Goal: Task Accomplishment & Management: Manage account settings

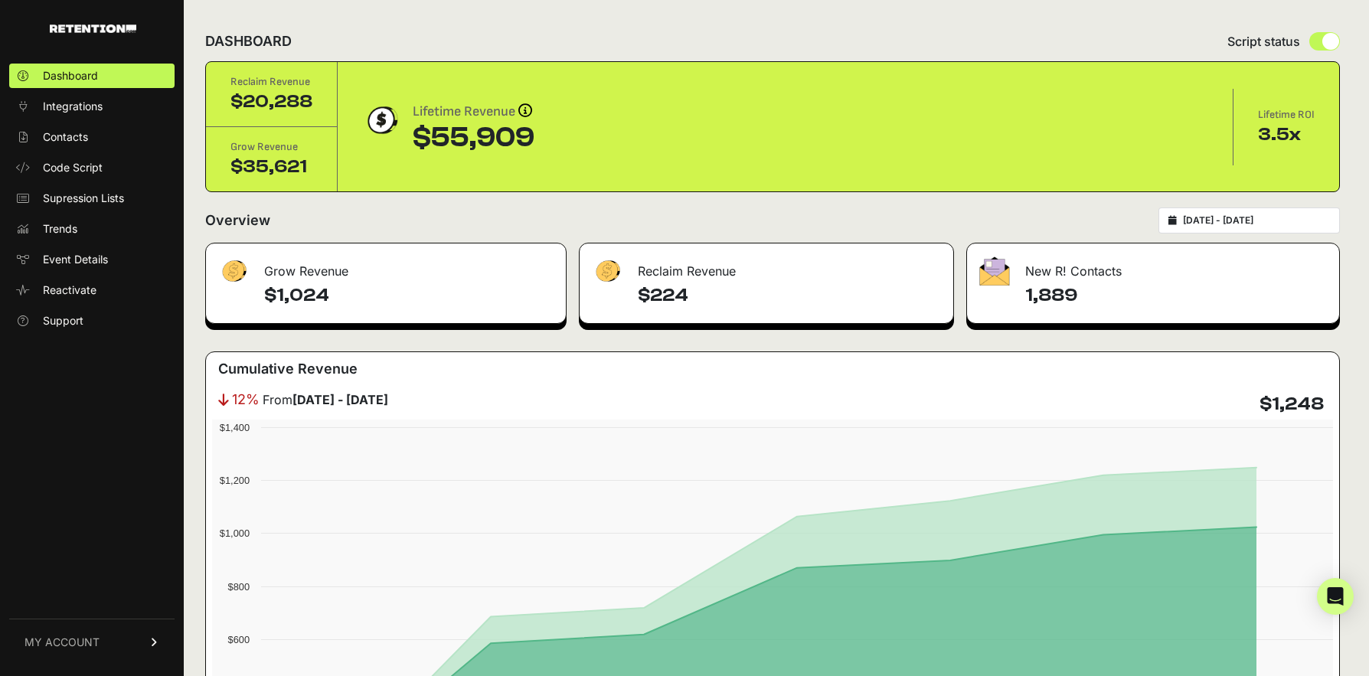
scroll to position [2318, 0]
click at [95, 644] on span "MY ACCOUNT" at bounding box center [62, 642] width 75 height 15
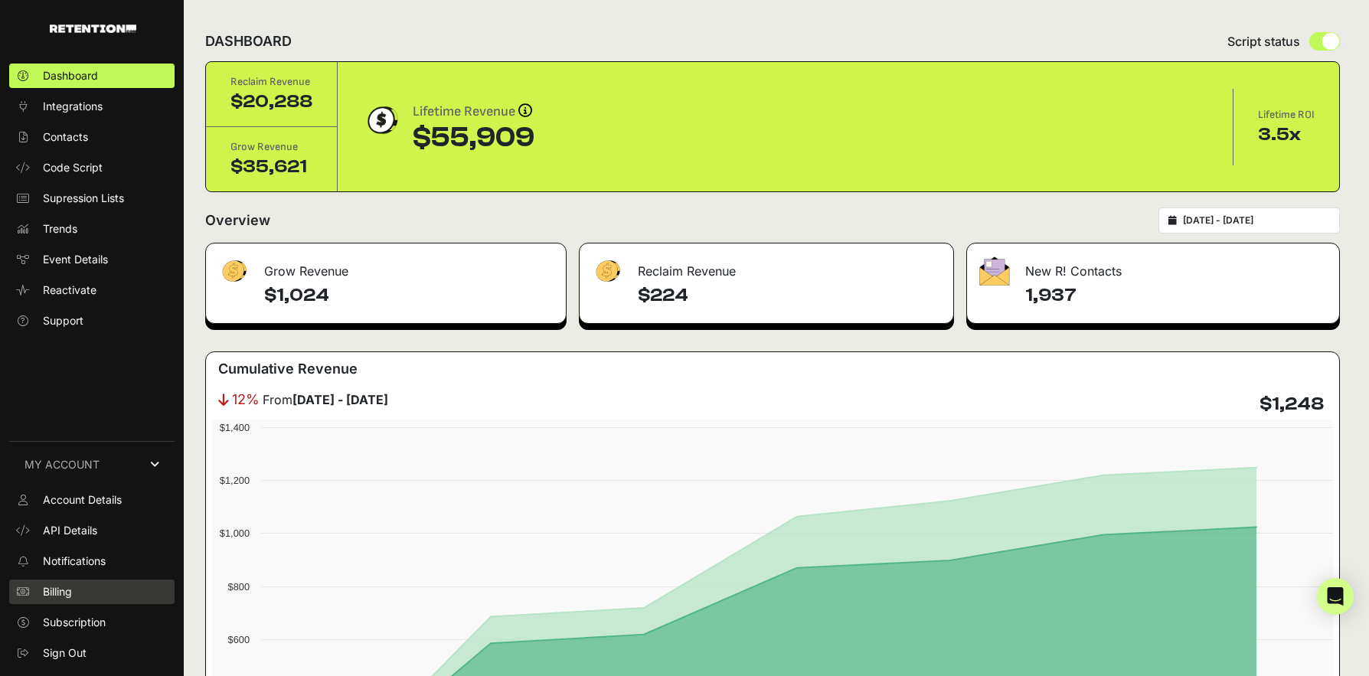
click at [78, 600] on link "Billing" at bounding box center [91, 592] width 165 height 25
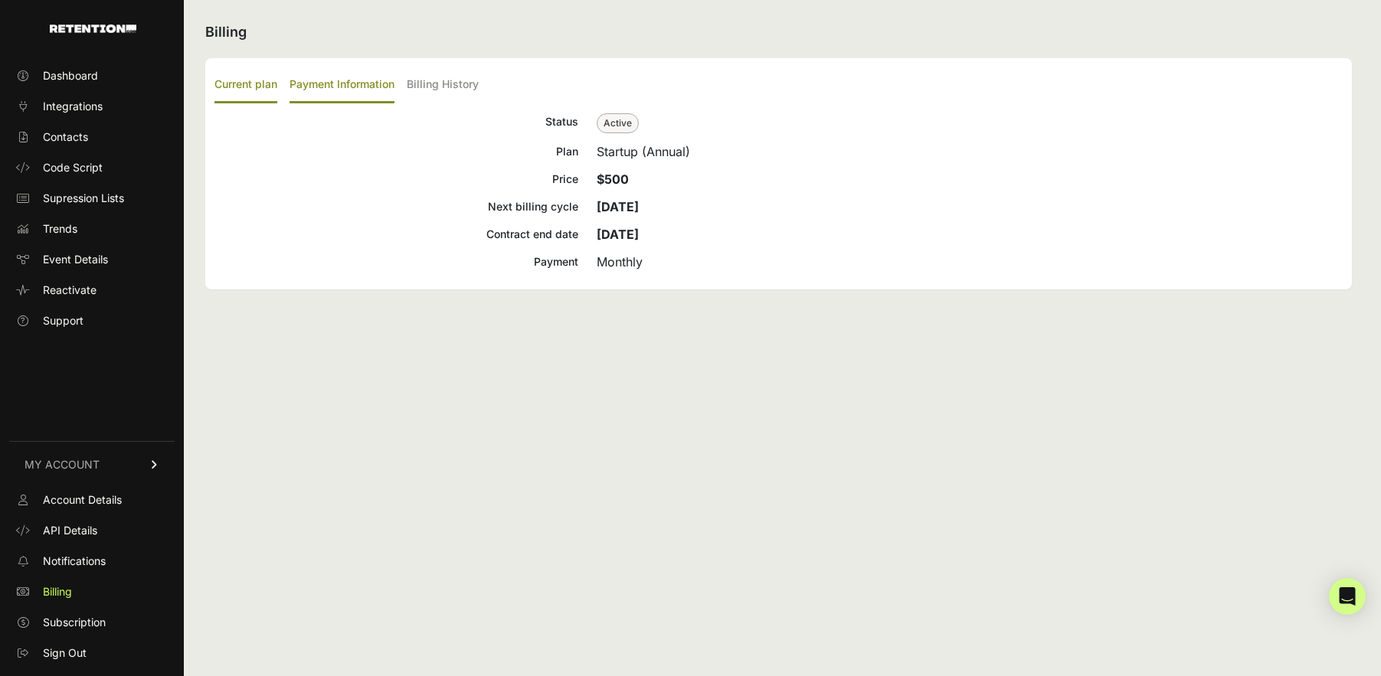
click at [355, 90] on label "Payment Information" at bounding box center [342, 85] width 105 height 36
click at [0, 0] on input "Payment Information" at bounding box center [0, 0] width 0 height 0
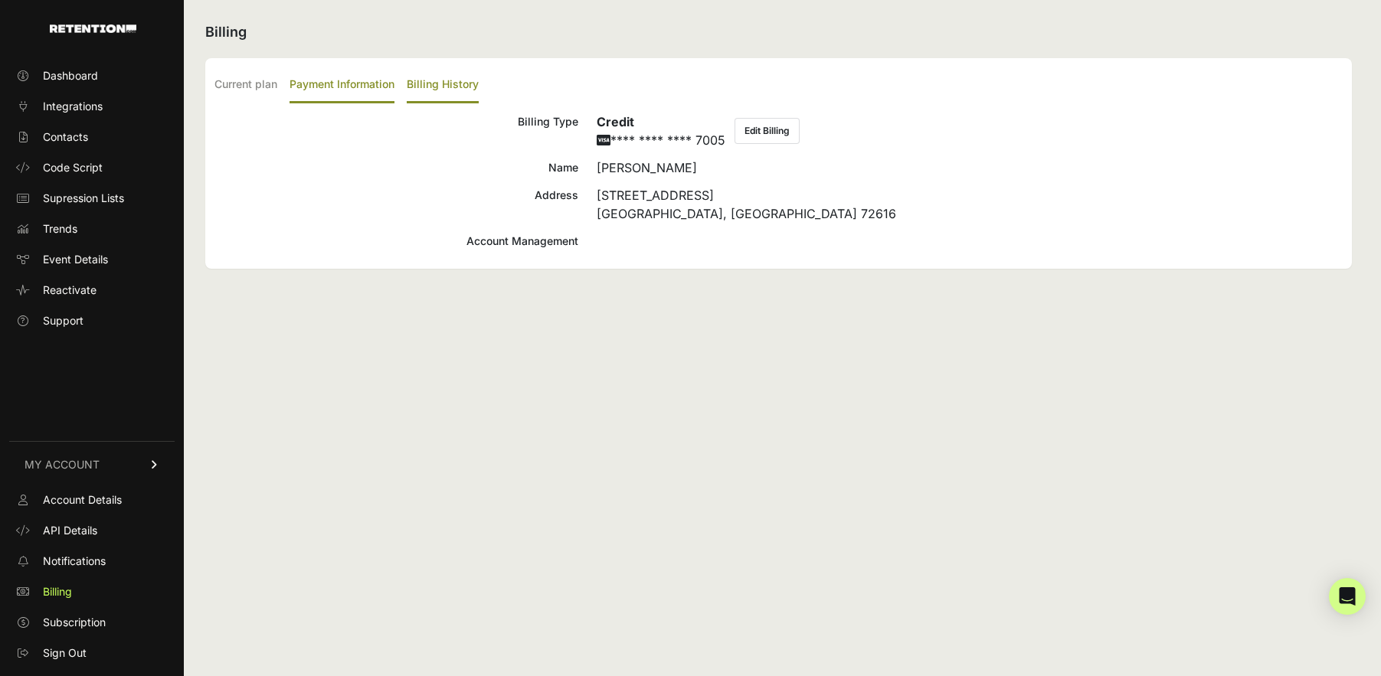
click at [433, 83] on label "Billing History" at bounding box center [443, 85] width 72 height 36
click at [0, 0] on input "Billing History" at bounding box center [0, 0] width 0 height 0
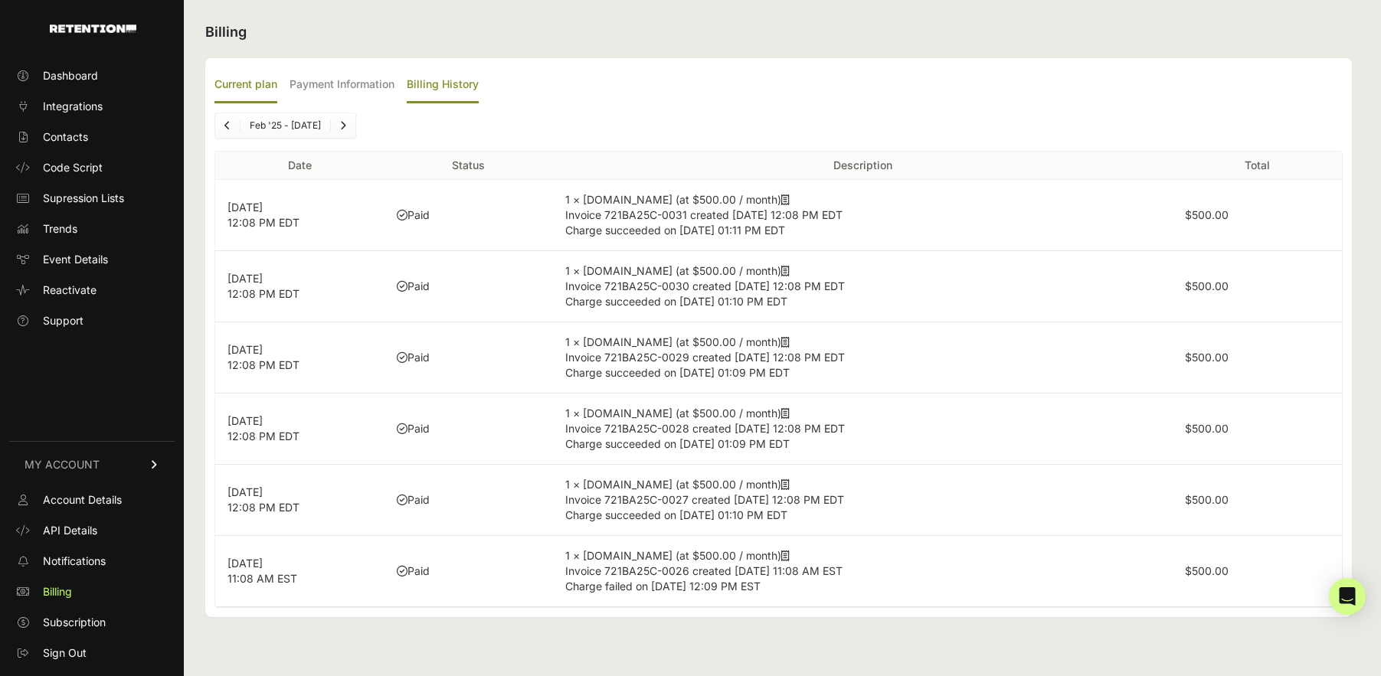
click at [246, 86] on label "Current plan" at bounding box center [245, 85] width 63 height 36
click at [0, 0] on input "Current plan" at bounding box center [0, 0] width 0 height 0
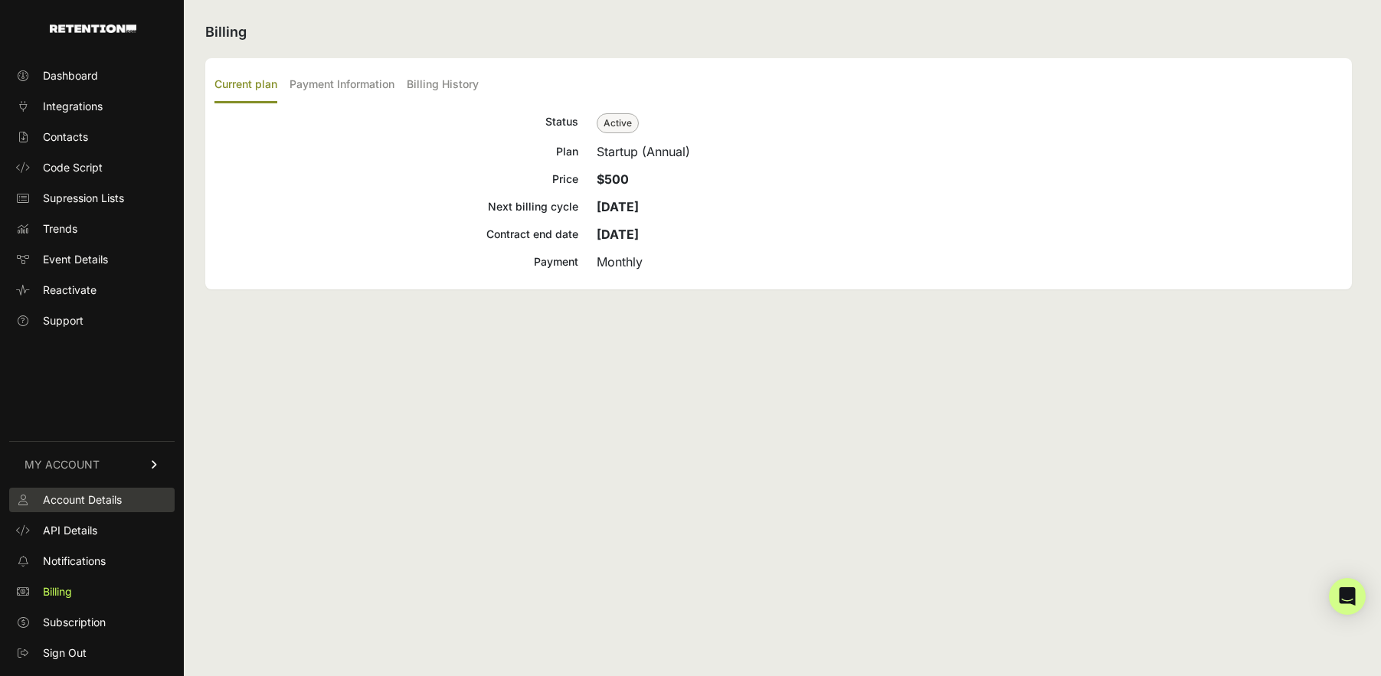
click at [98, 496] on span "Account Details" at bounding box center [82, 499] width 79 height 15
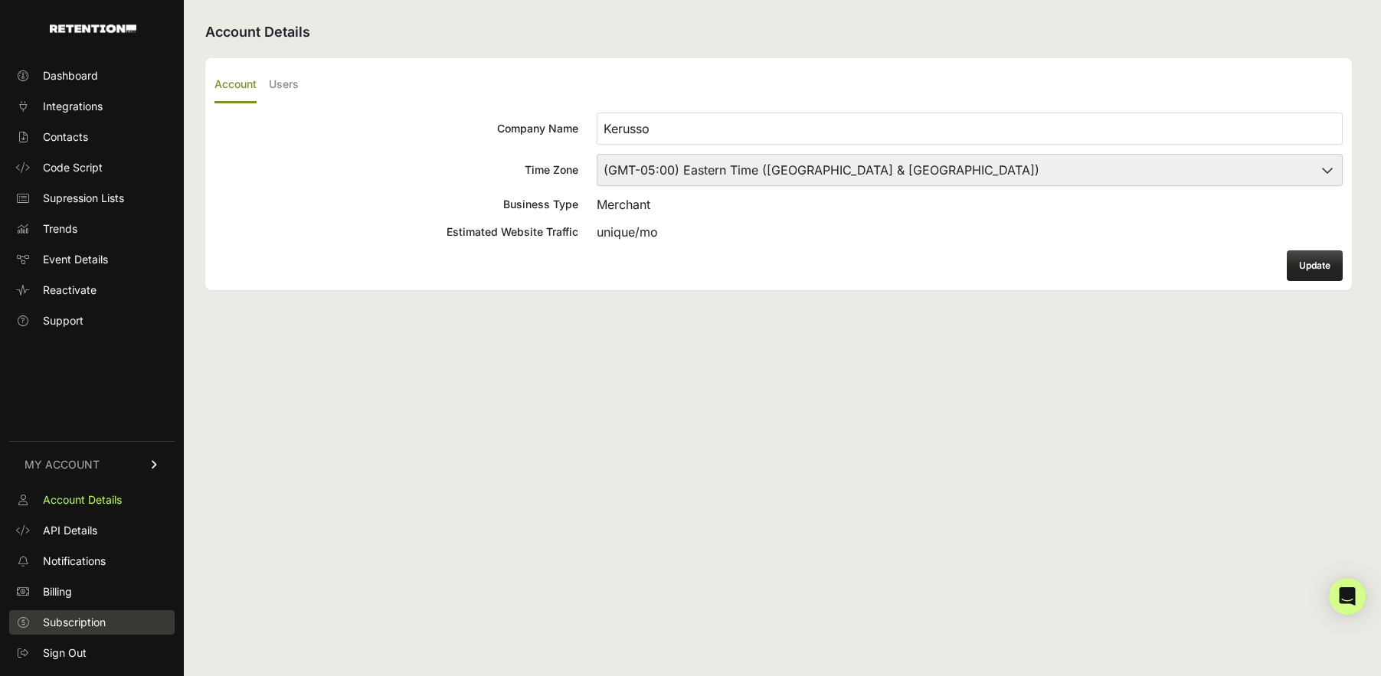
click at [103, 619] on span "Subscription" at bounding box center [74, 622] width 63 height 15
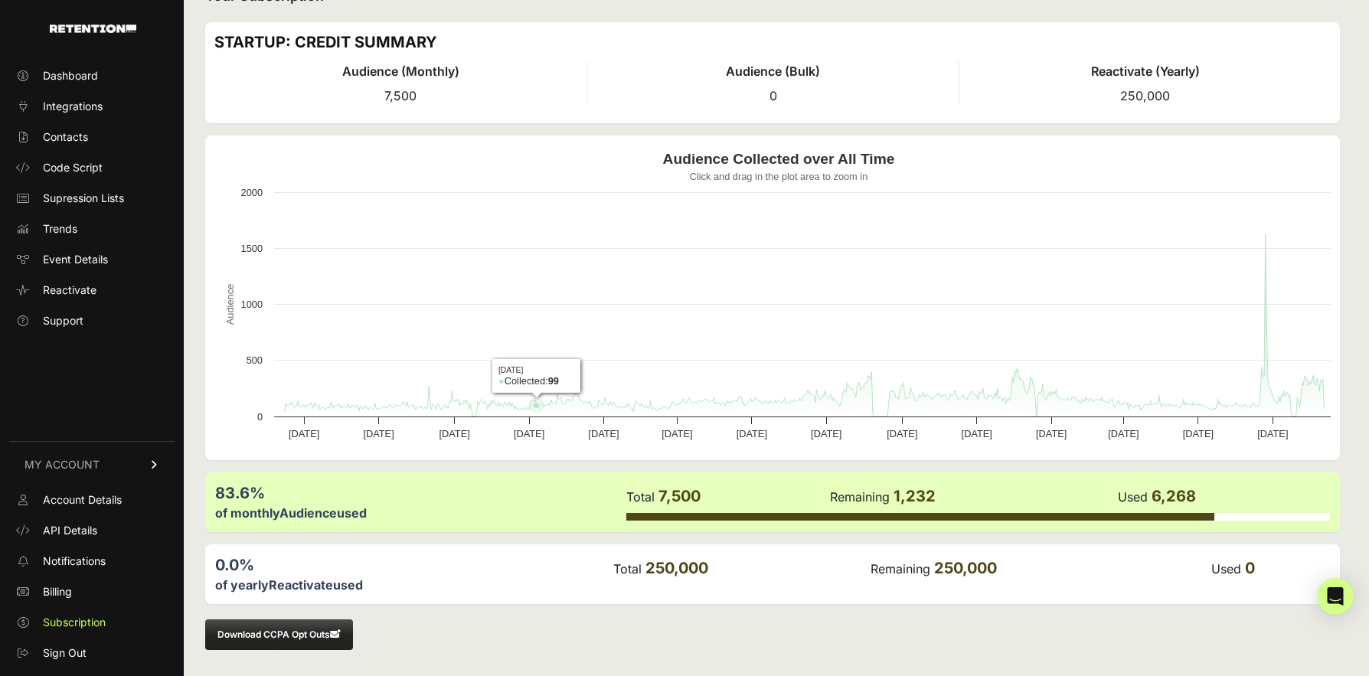
scroll to position [38, 0]
